Goal: Transaction & Acquisition: Purchase product/service

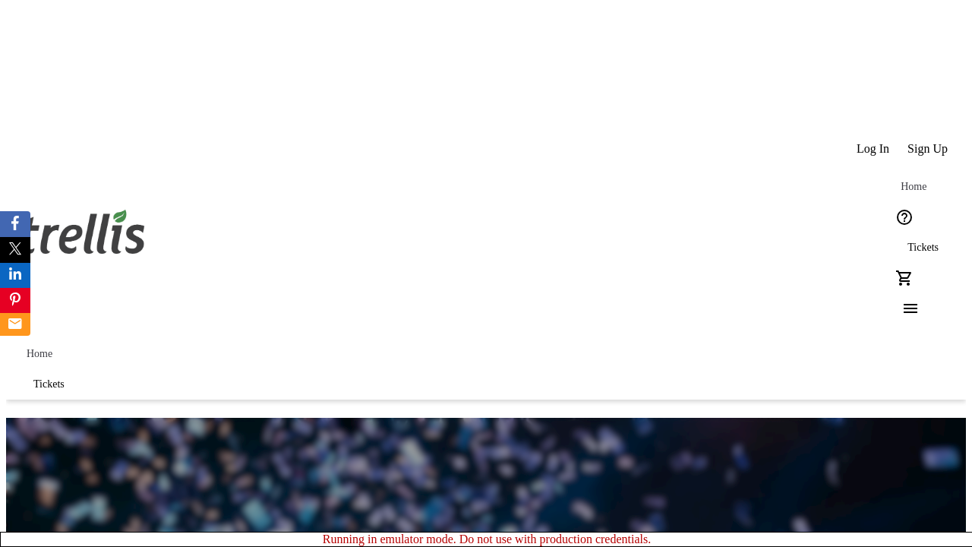
click at [908, 242] on span "Tickets" at bounding box center [923, 248] width 31 height 12
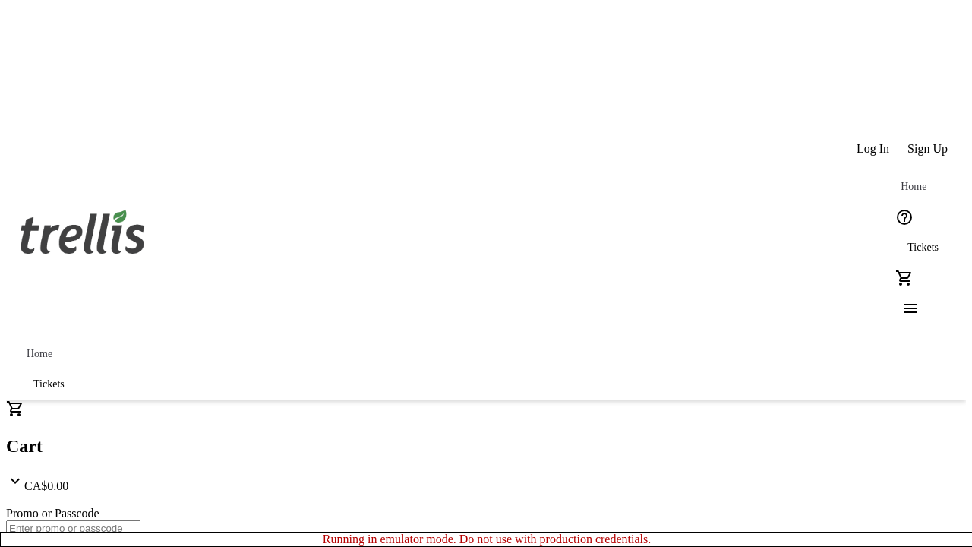
type input "1"
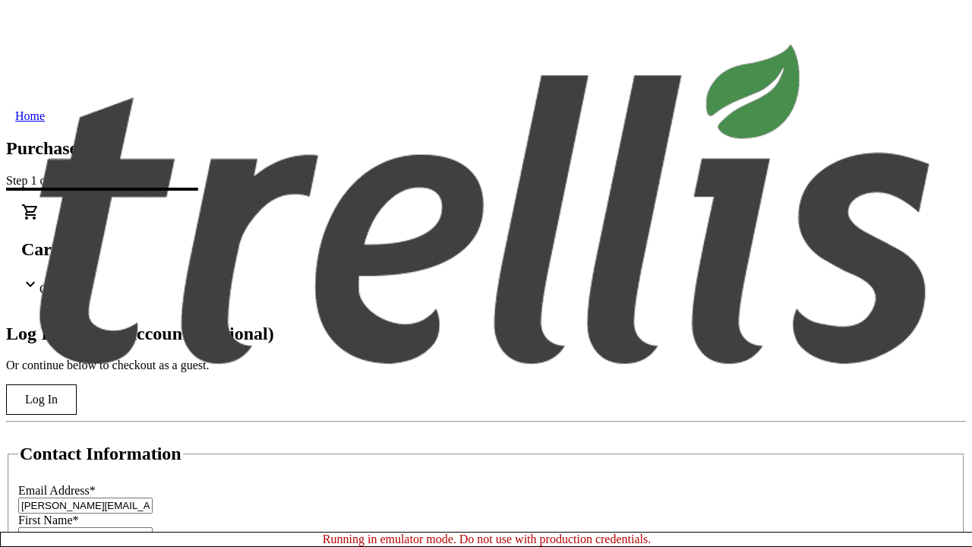
scroll to position [151, 0]
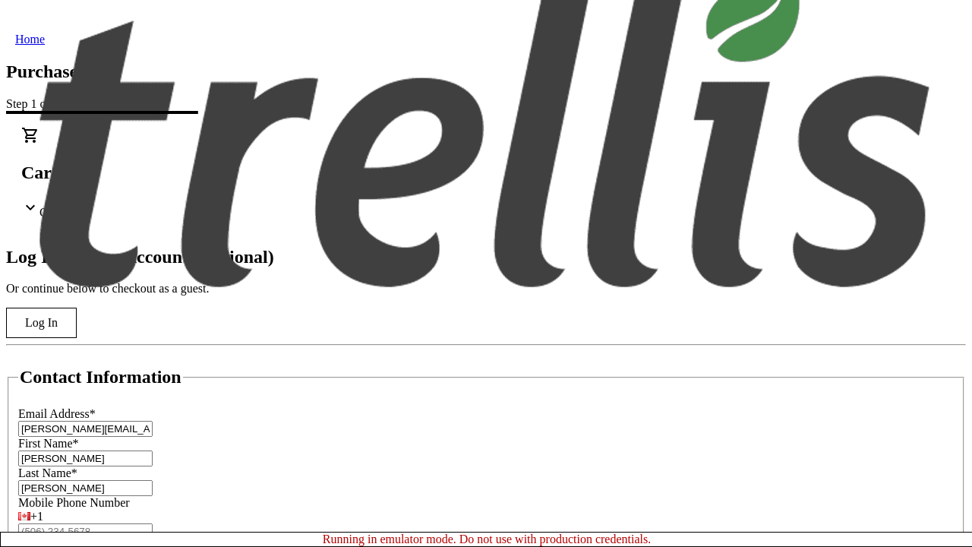
type input "[PERSON_NAME]"
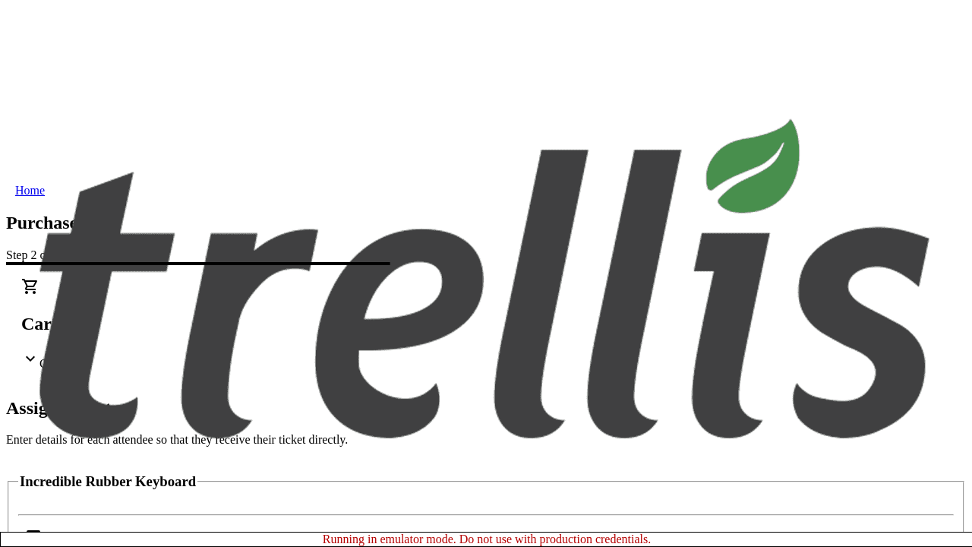
scroll to position [67, 0]
